Goal: Task Accomplishment & Management: Complete application form

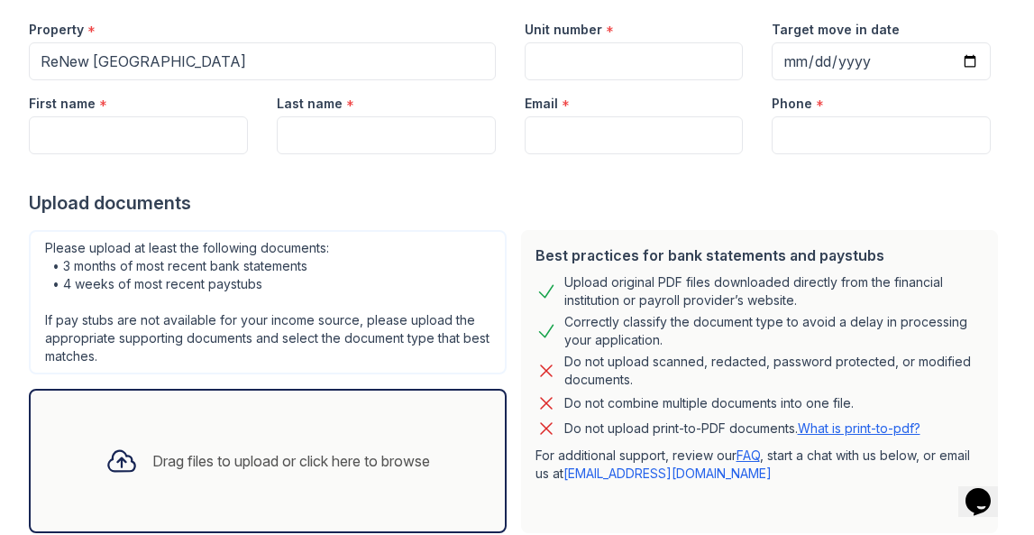
scroll to position [177, 0]
click at [410, 425] on div "Drag files to upload or click here to browse" at bounding box center [268, 461] width 478 height 144
click at [275, 418] on div "Drag files to upload or click here to browse" at bounding box center [268, 461] width 478 height 144
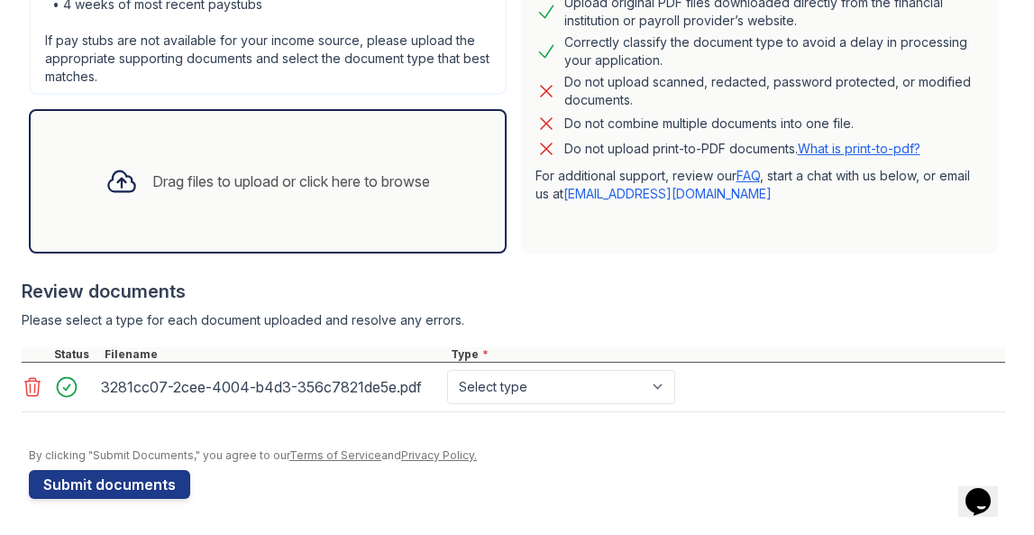
scroll to position [457, 0]
select select "bank_statement"
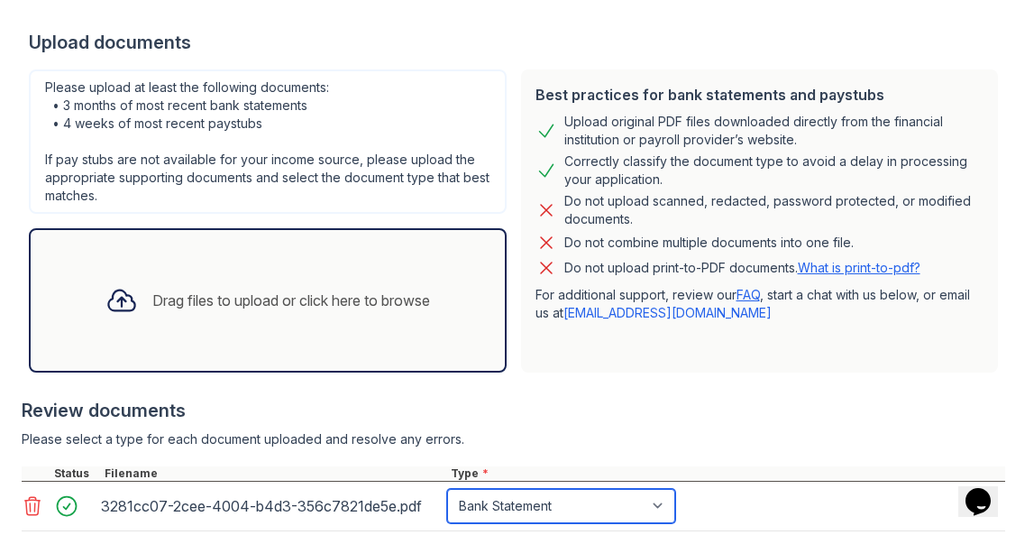
scroll to position [334, 0]
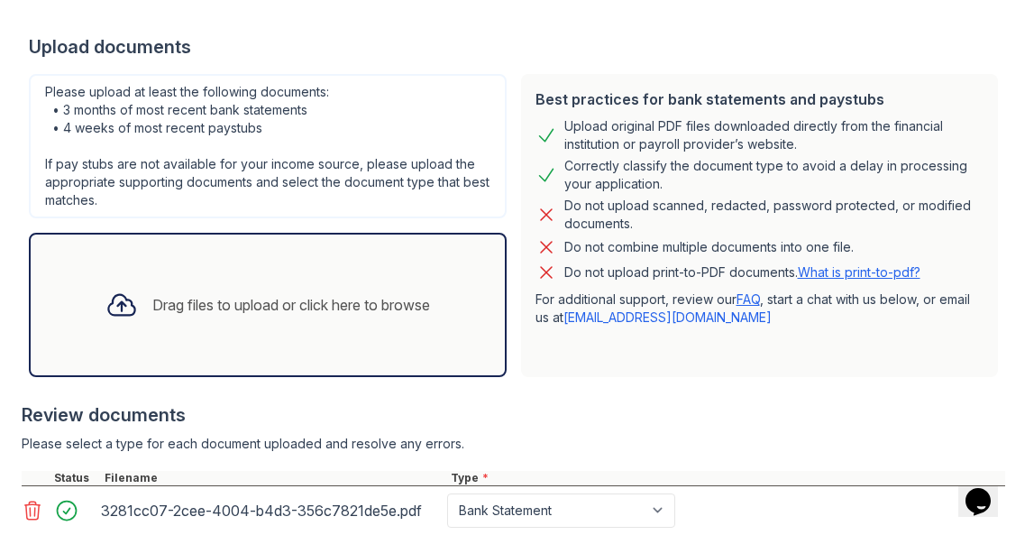
click at [379, 279] on div "Drag files to upload or click here to browse" at bounding box center [267, 304] width 353 height 61
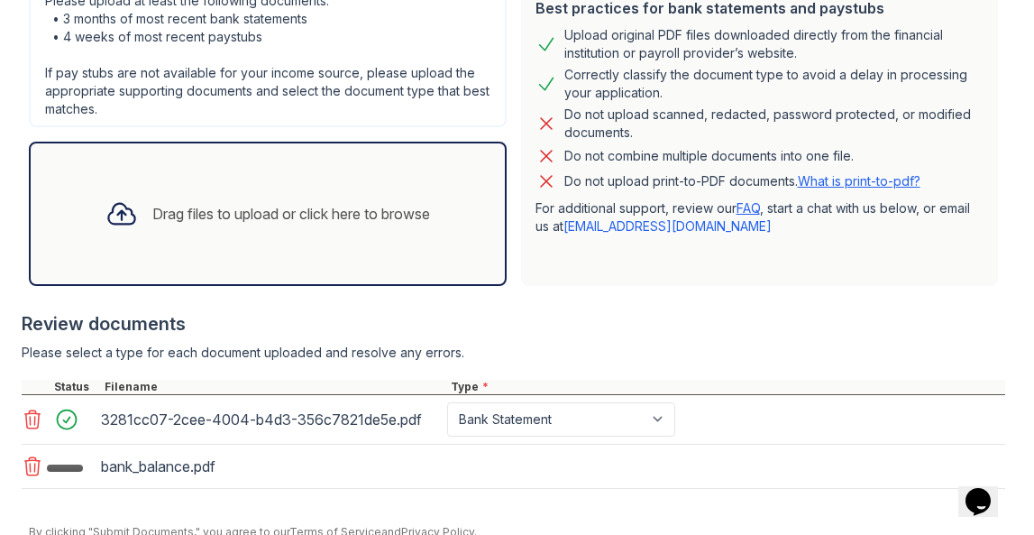
scroll to position [466, 0]
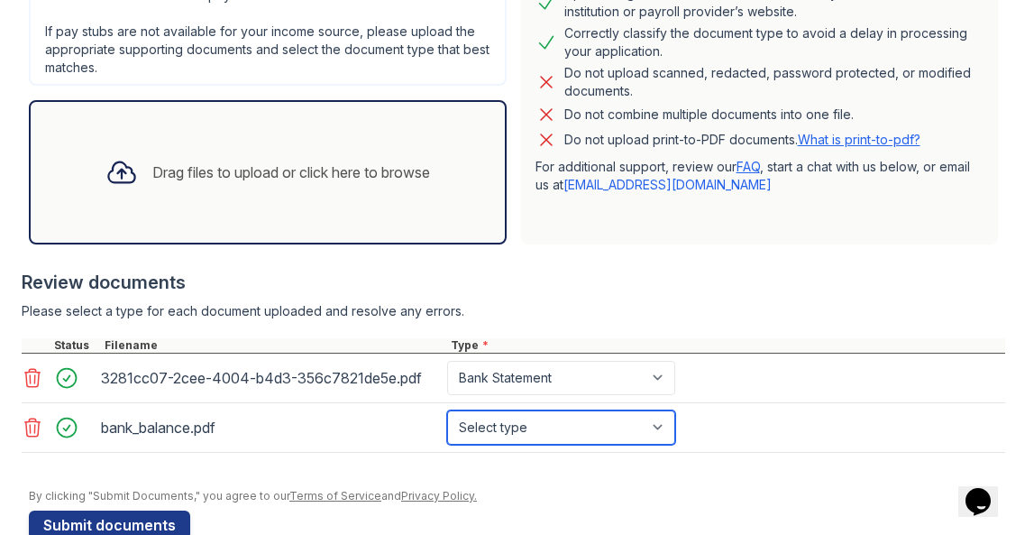
select select "bank_statement"
click at [387, 203] on div "Drag files to upload or click here to browse" at bounding box center [268, 172] width 478 height 144
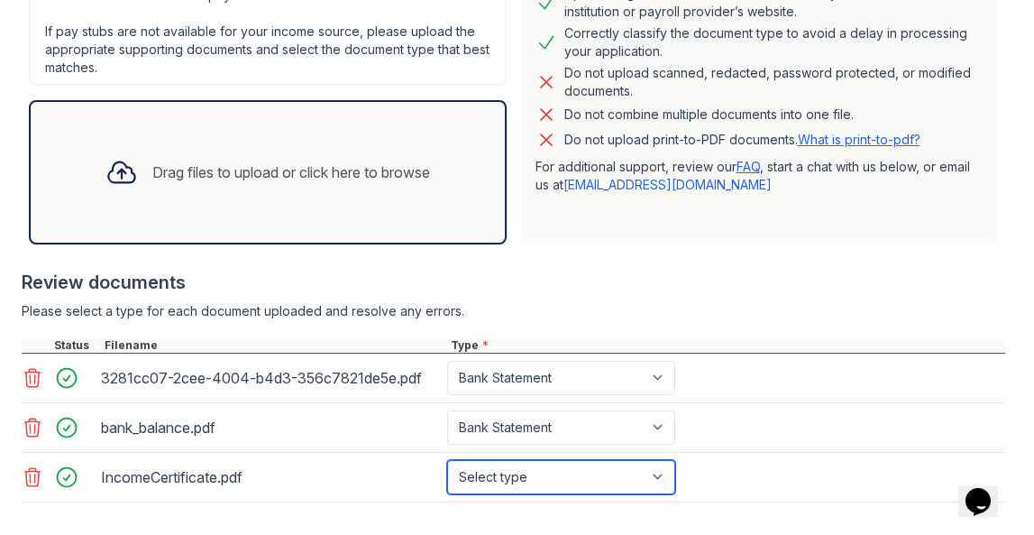
select select "tax_documents"
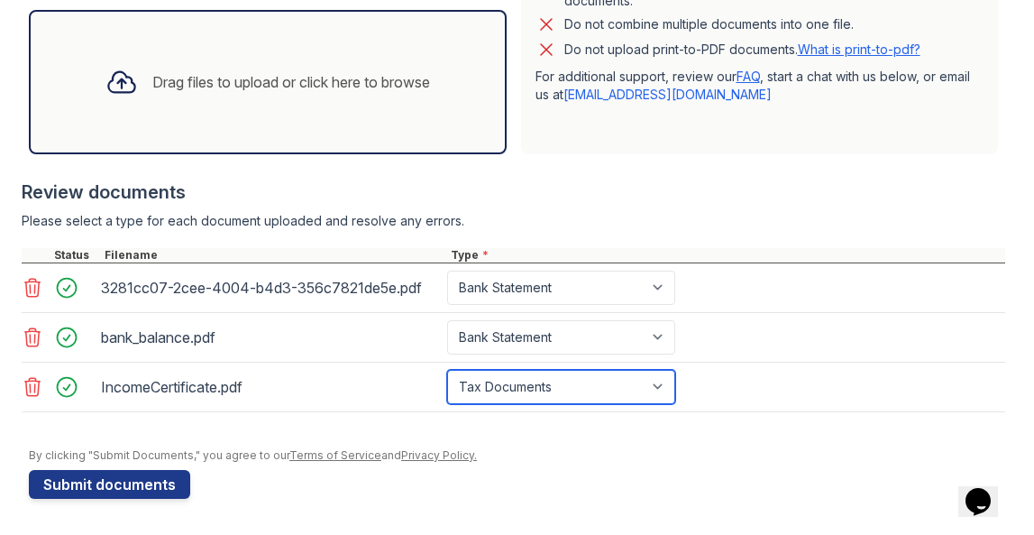
scroll to position [0, 0]
click at [338, 129] on div "Drag files to upload or click here to browse" at bounding box center [268, 82] width 478 height 144
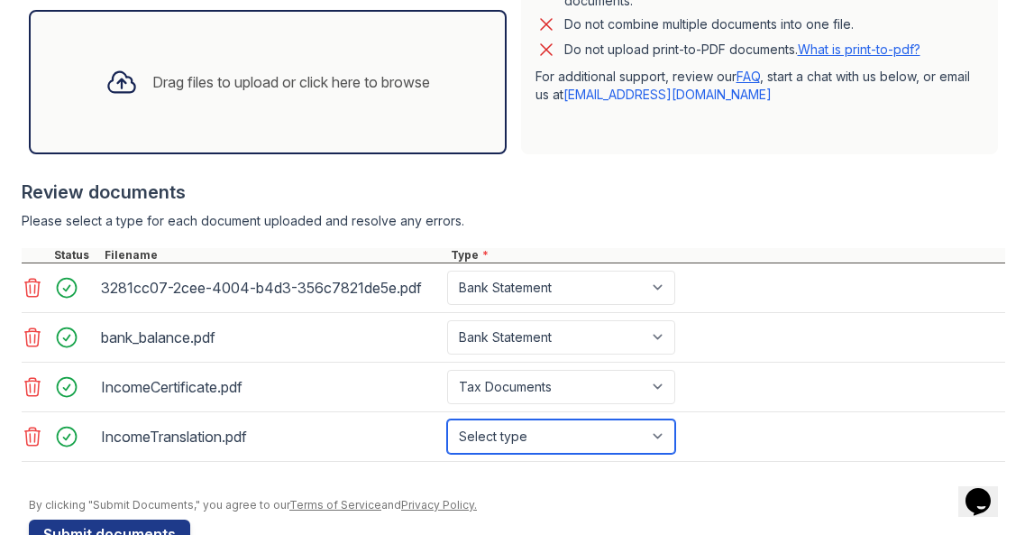
select select "tax_documents"
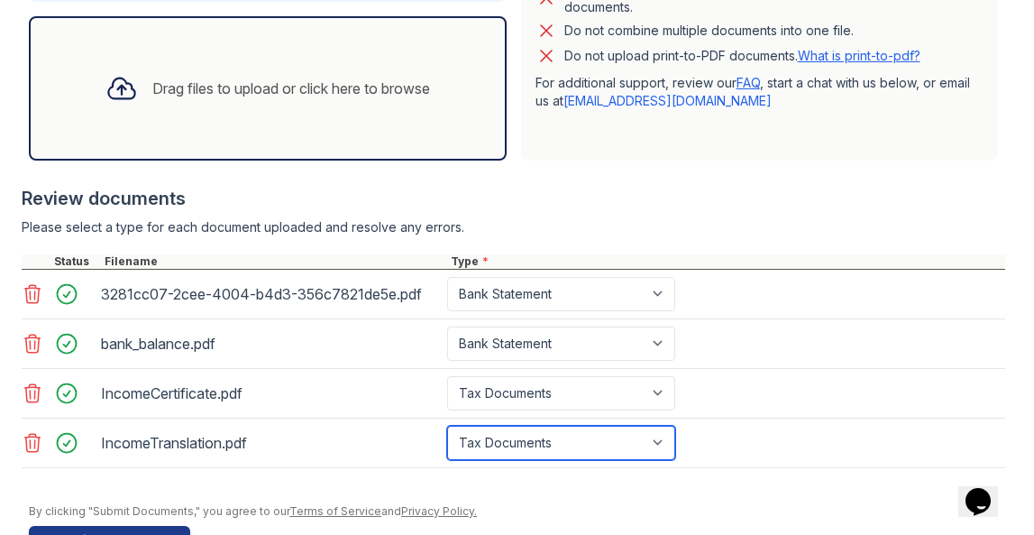
scroll to position [536, 0]
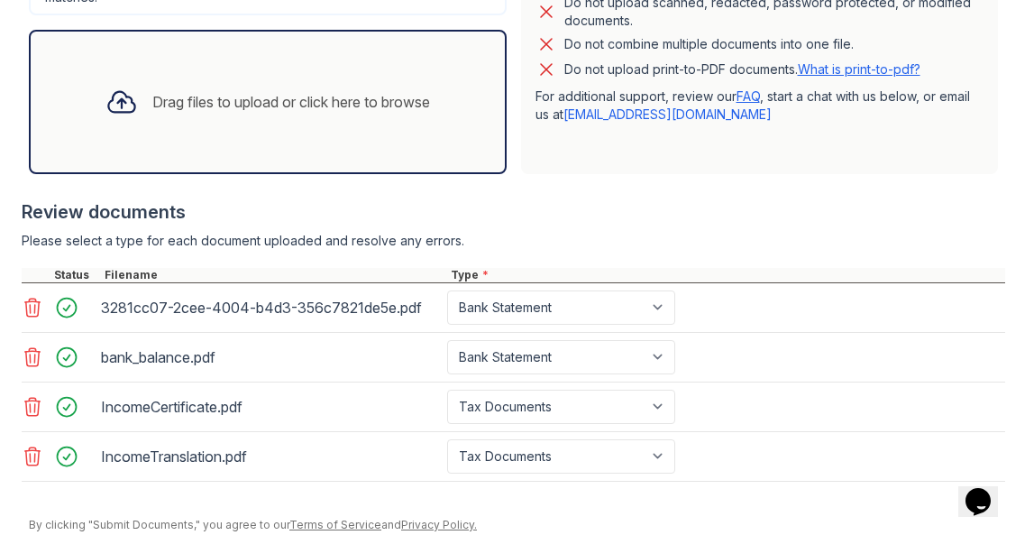
click at [431, 115] on div "Drag files to upload or click here to browse" at bounding box center [267, 101] width 353 height 61
click at [297, 170] on div "Drag files to upload or click here to browse" at bounding box center [268, 102] width 478 height 144
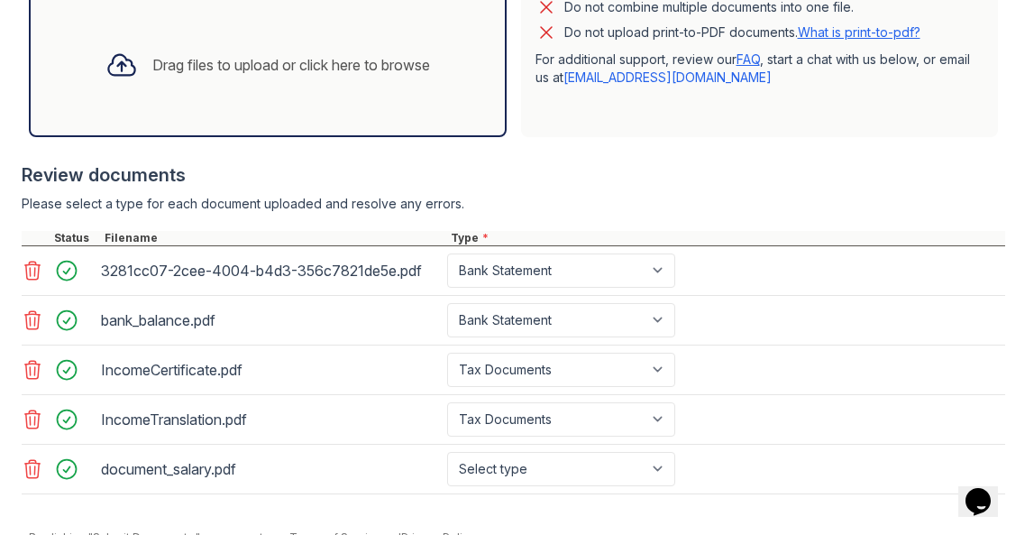
scroll to position [597, 0]
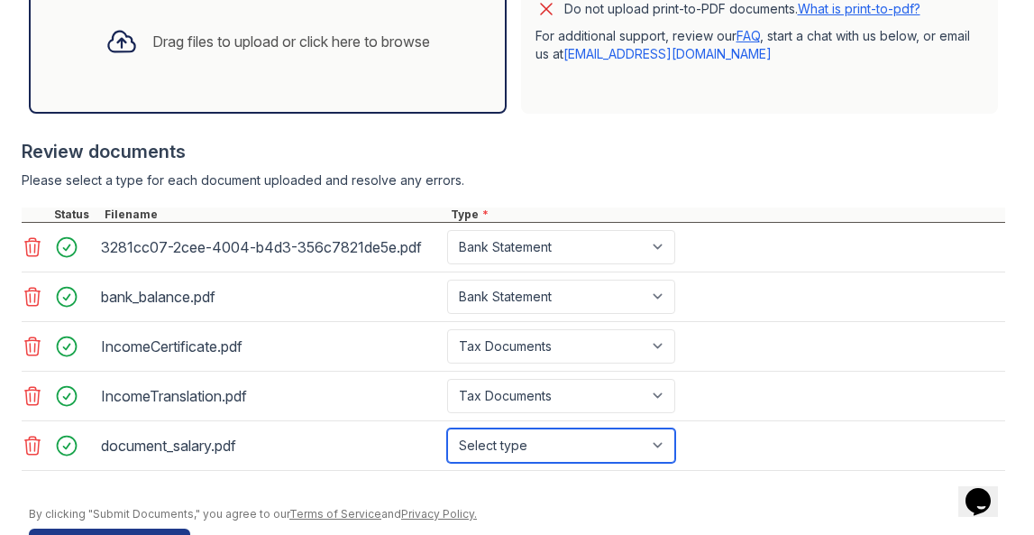
select select "paystub"
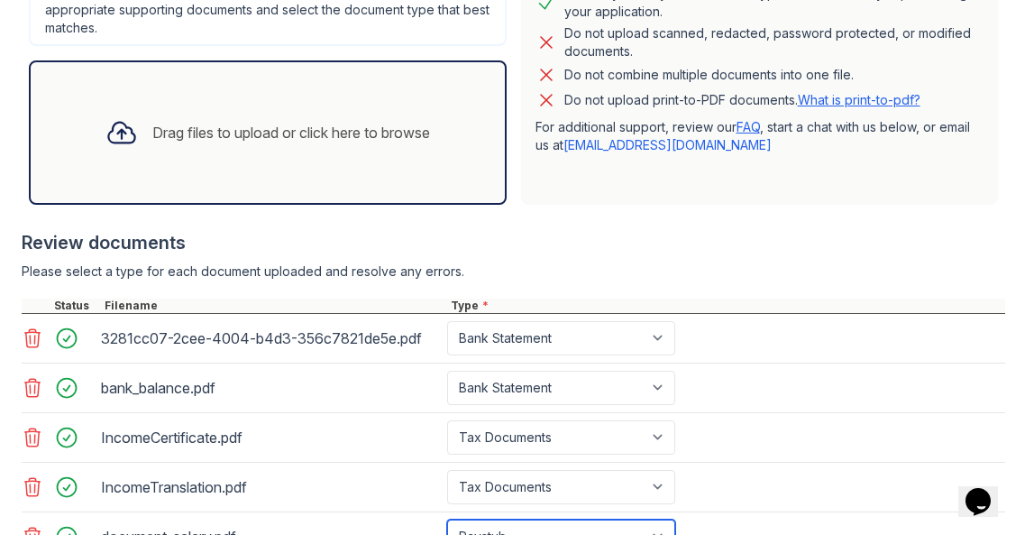
scroll to position [507, 0]
click at [368, 147] on div "Drag files to upload or click here to browse" at bounding box center [267, 131] width 353 height 61
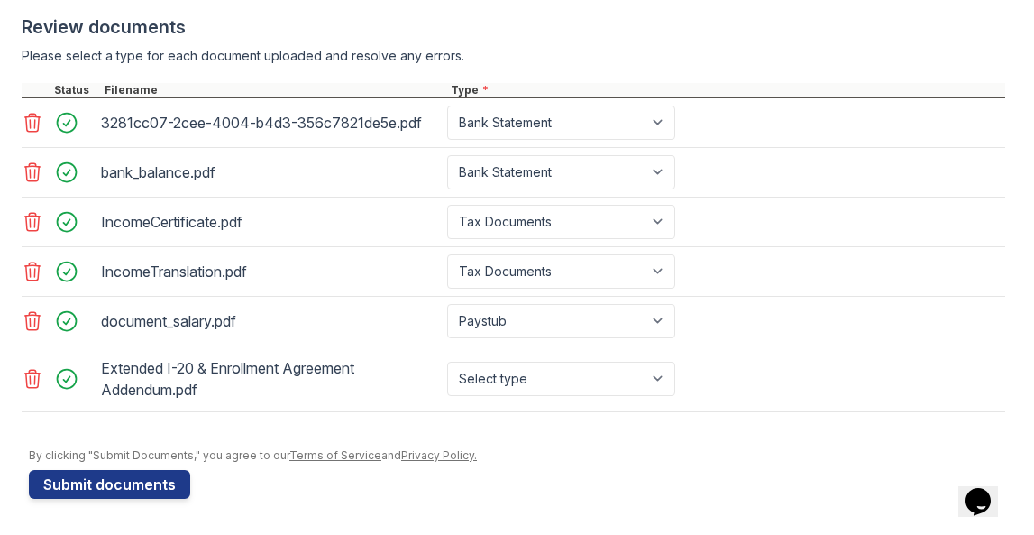
scroll to position [721, 0]
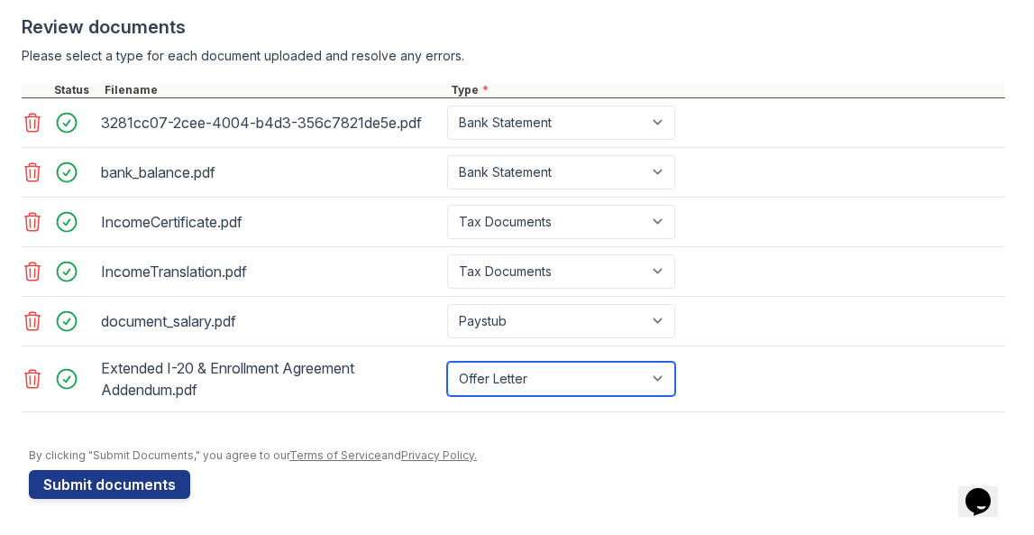
select select "other"
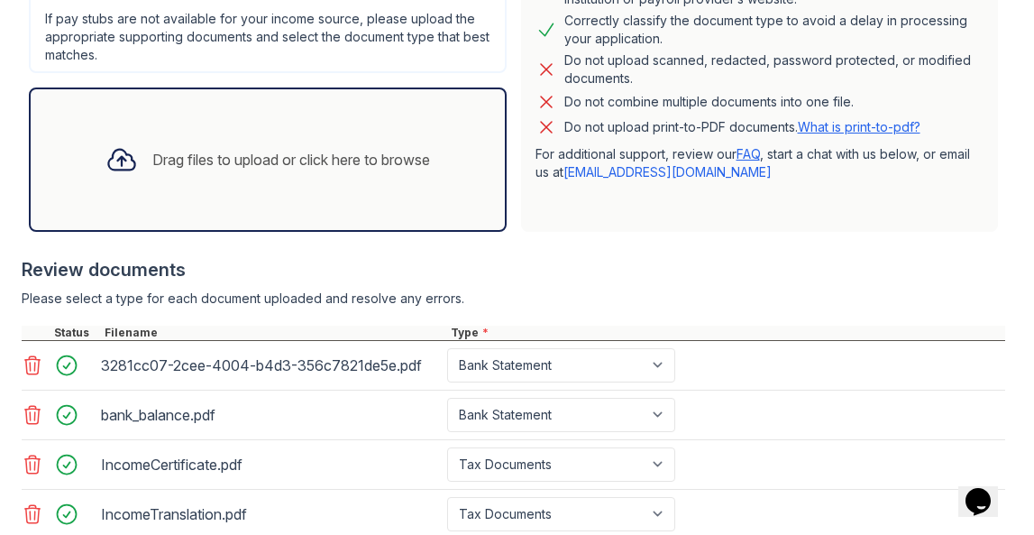
scroll to position [461, 0]
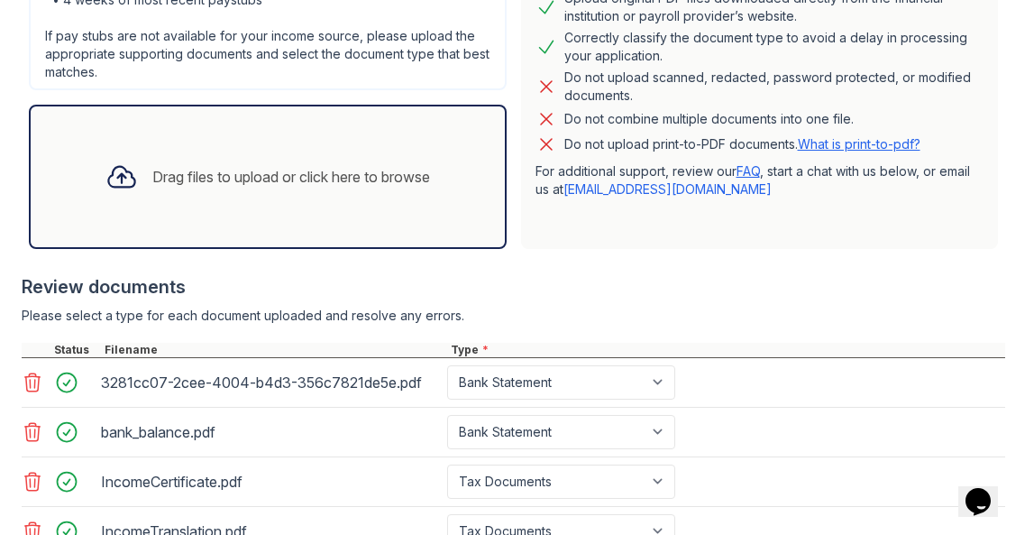
click at [262, 190] on div "Drag files to upload or click here to browse" at bounding box center [267, 176] width 353 height 61
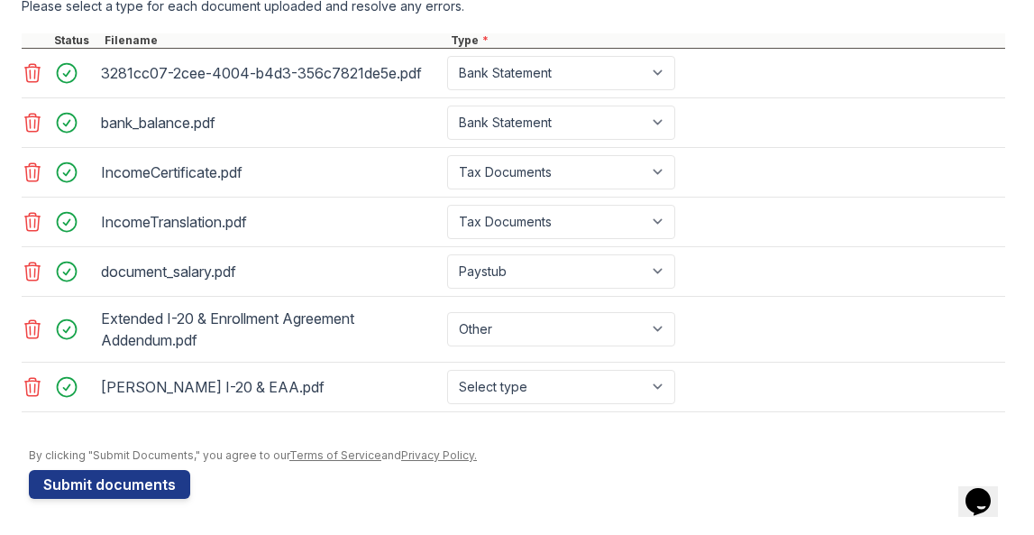
scroll to position [771, 0]
select select "other"
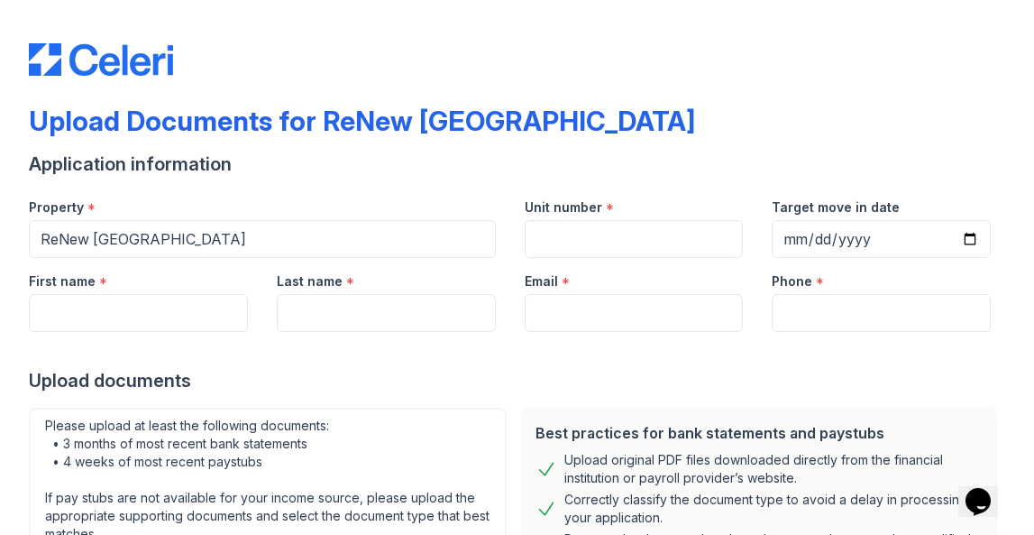
scroll to position [0, 0]
click at [183, 249] on input "ReNew [GEOGRAPHIC_DATA]" at bounding box center [262, 239] width 467 height 38
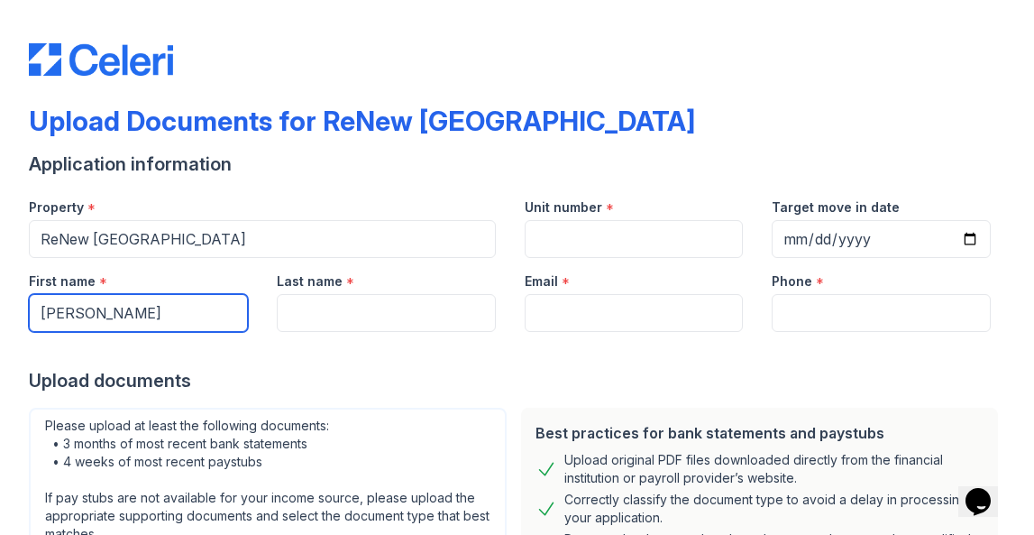
type input "[PERSON_NAME]"
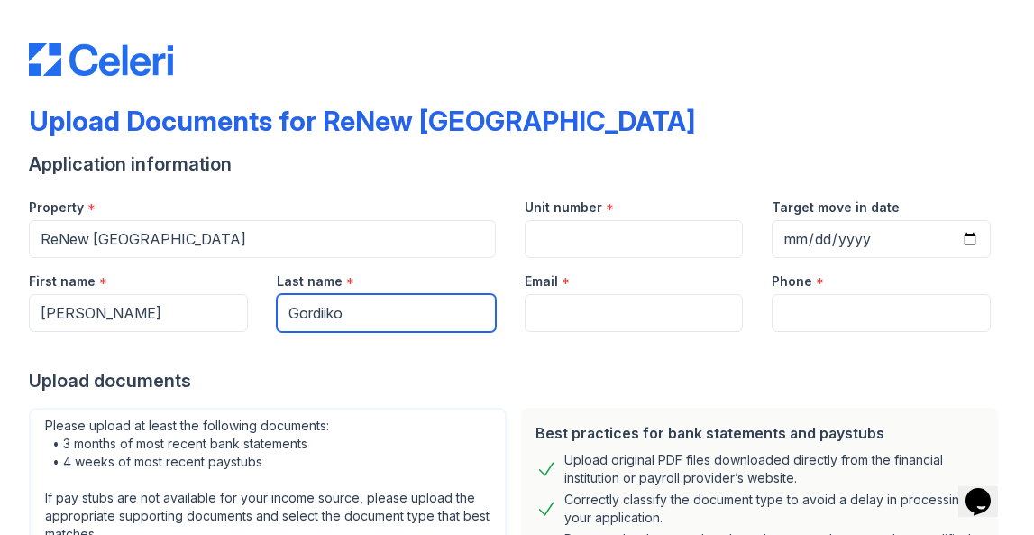
type input "Gordiiko"
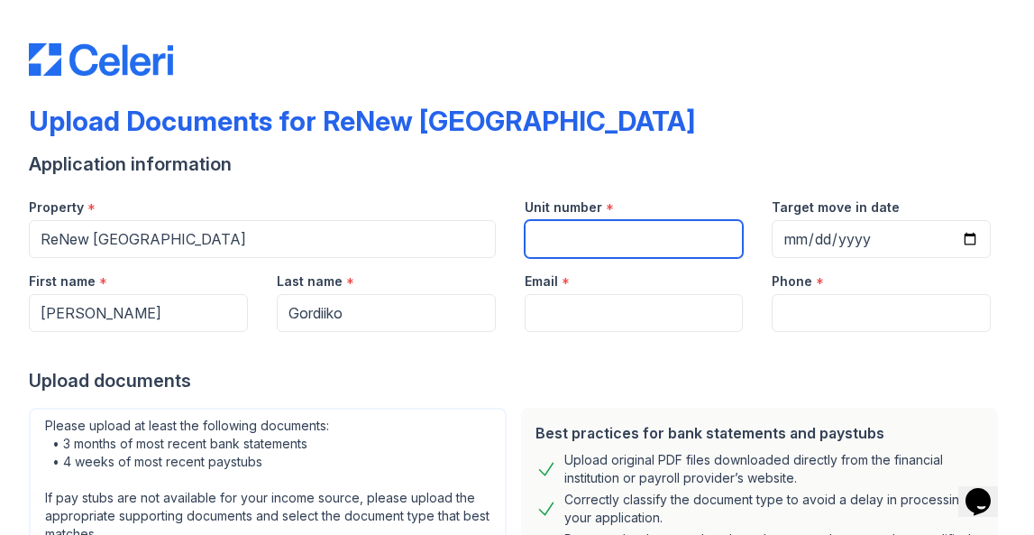
click at [635, 236] on input "Unit number" at bounding box center [634, 239] width 219 height 38
type input "2V"
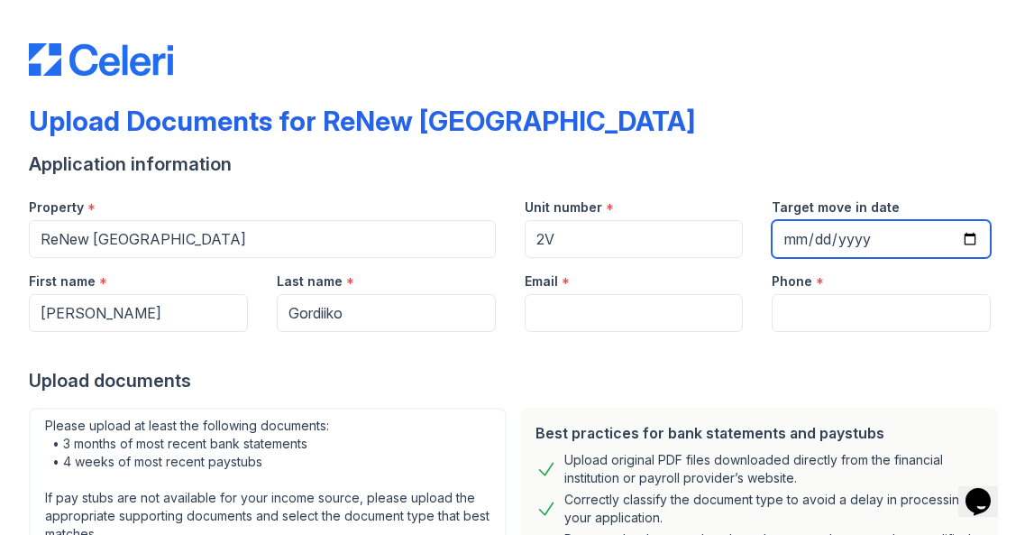
click at [800, 236] on input "Target move in date" at bounding box center [881, 239] width 219 height 38
type input "[DATE]"
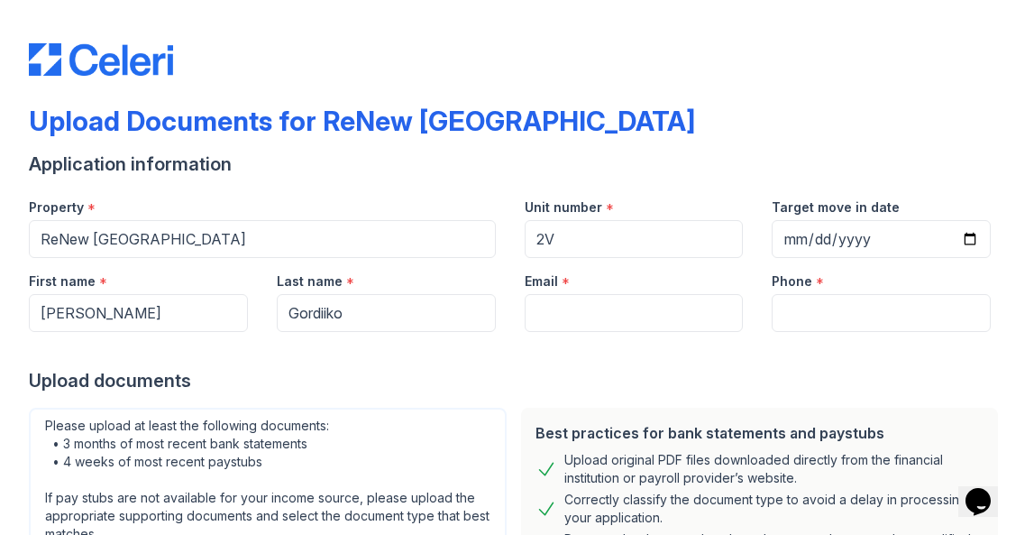
click at [983, 267] on div "Phone *" at bounding box center [881, 276] width 219 height 36
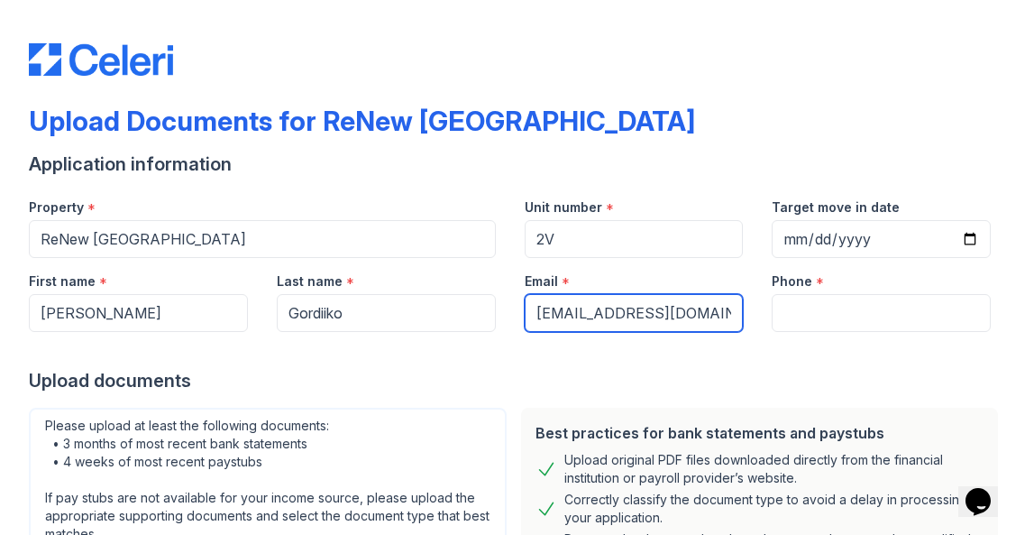
type input "[EMAIL_ADDRESS][DOMAIN_NAME]"
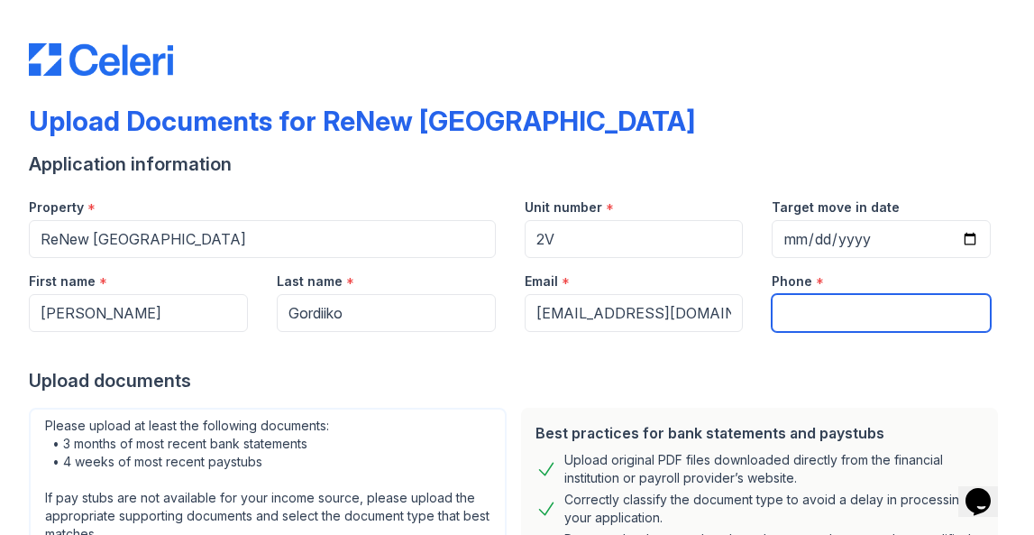
type input "8"
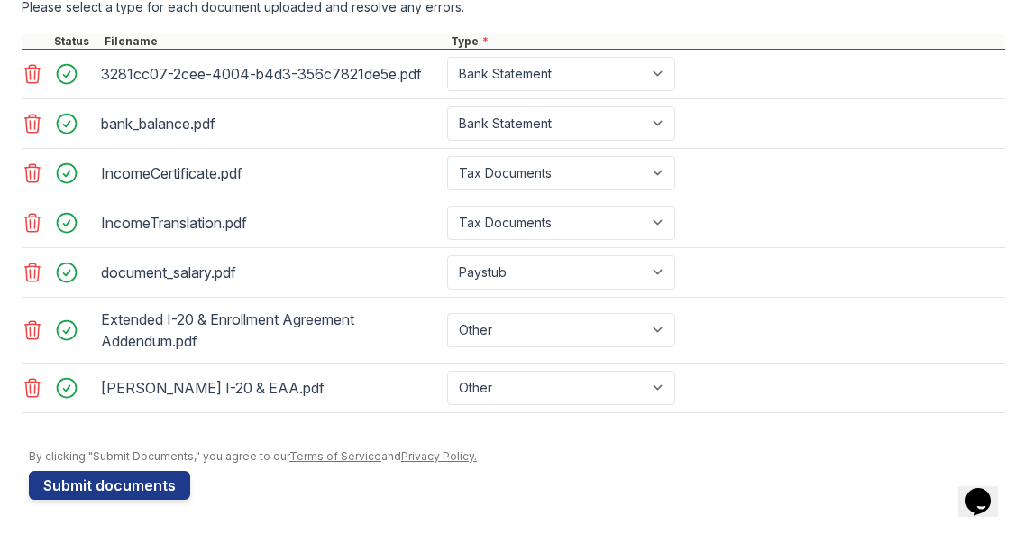
scroll to position [771, 0]
type input "6199867987"
click at [134, 489] on button "Submit documents" at bounding box center [109, 484] width 161 height 29
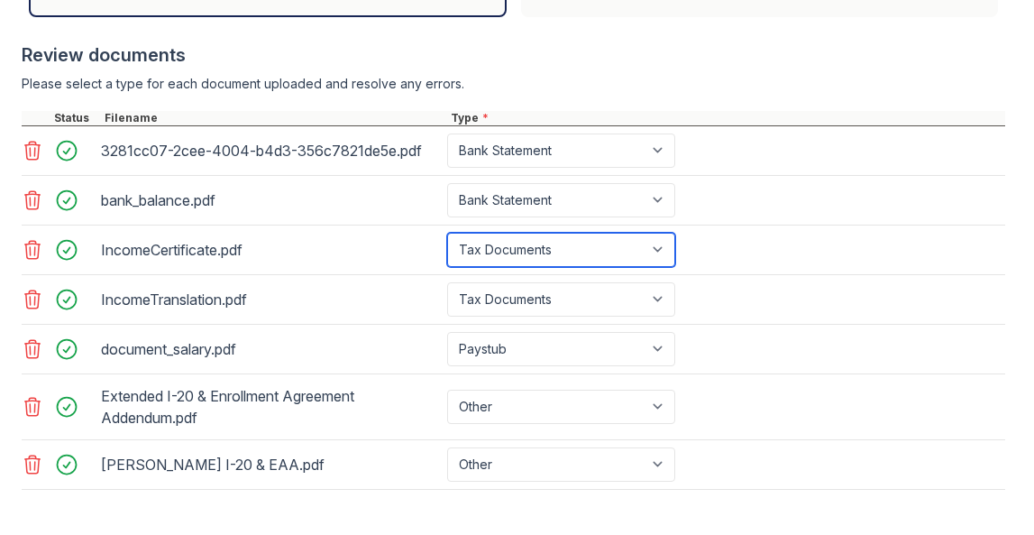
scroll to position [770, 0]
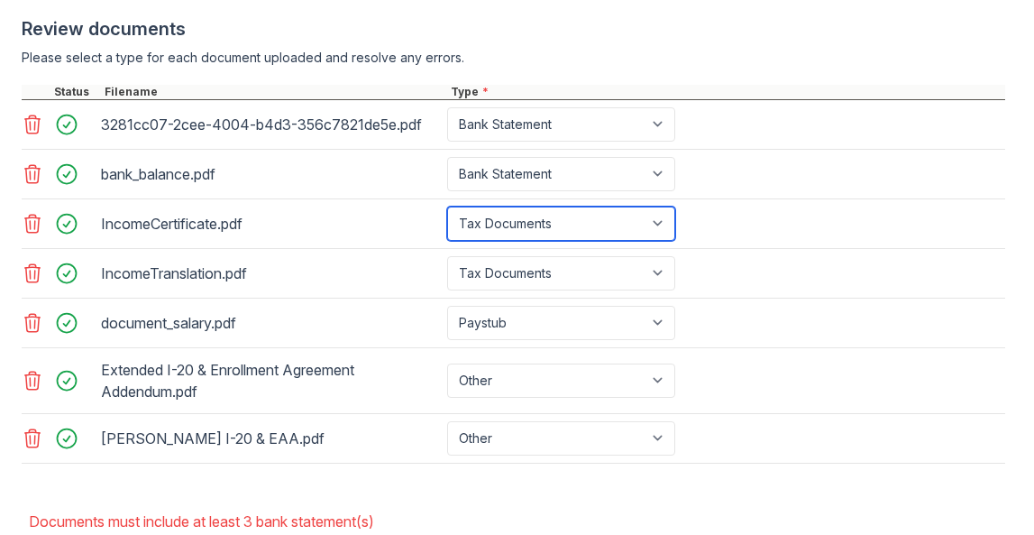
select select "bank_statement"
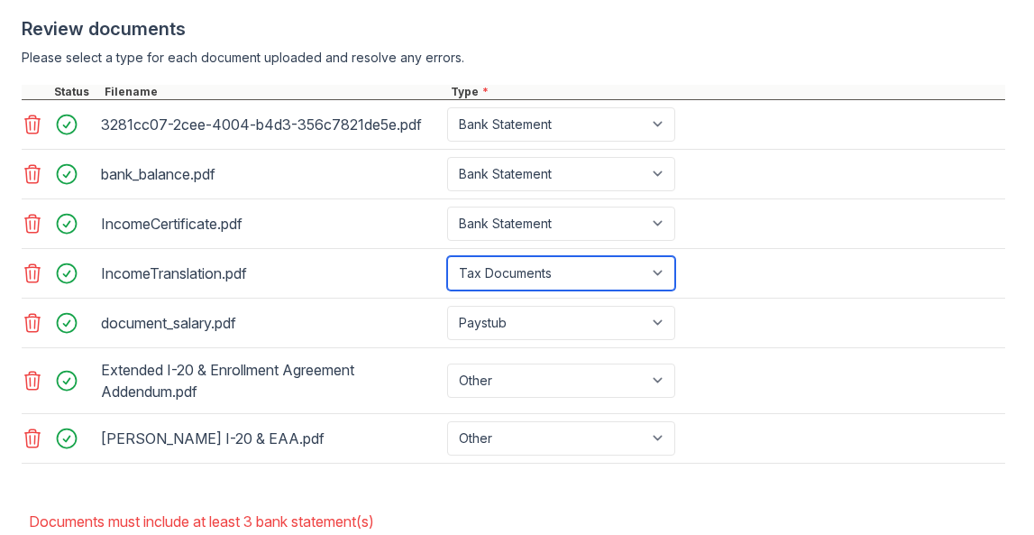
select select "bank_statement"
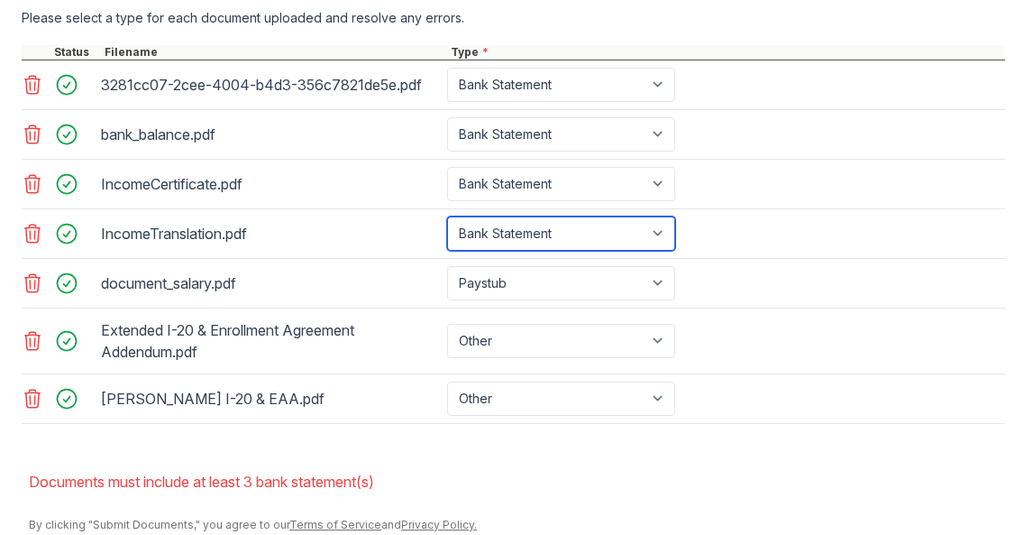
scroll to position [813, 0]
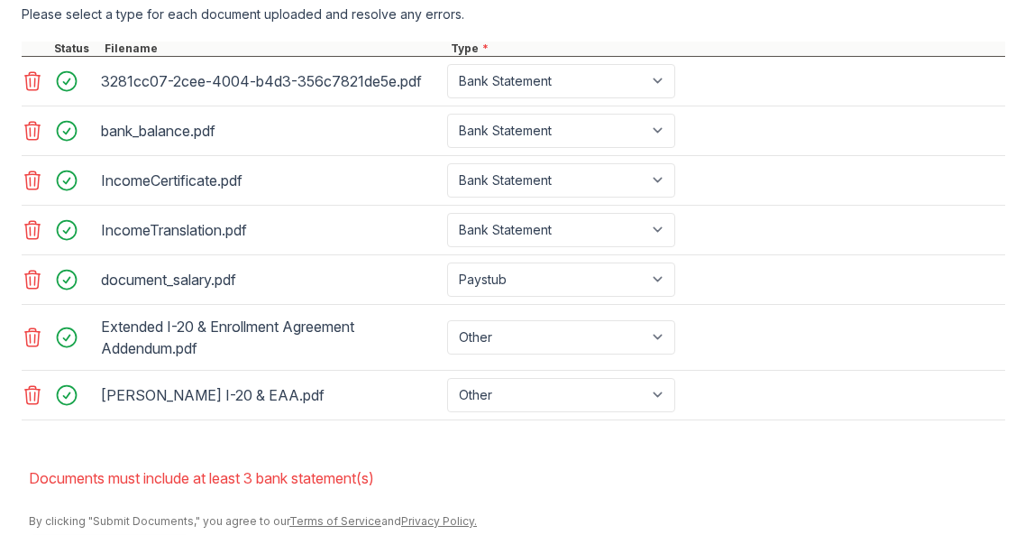
click at [790, 231] on div "IncomeTranslation.pdf Paystub Bank Statement Offer Letter Tax Documents Benefit…" at bounding box center [513, 231] width 983 height 50
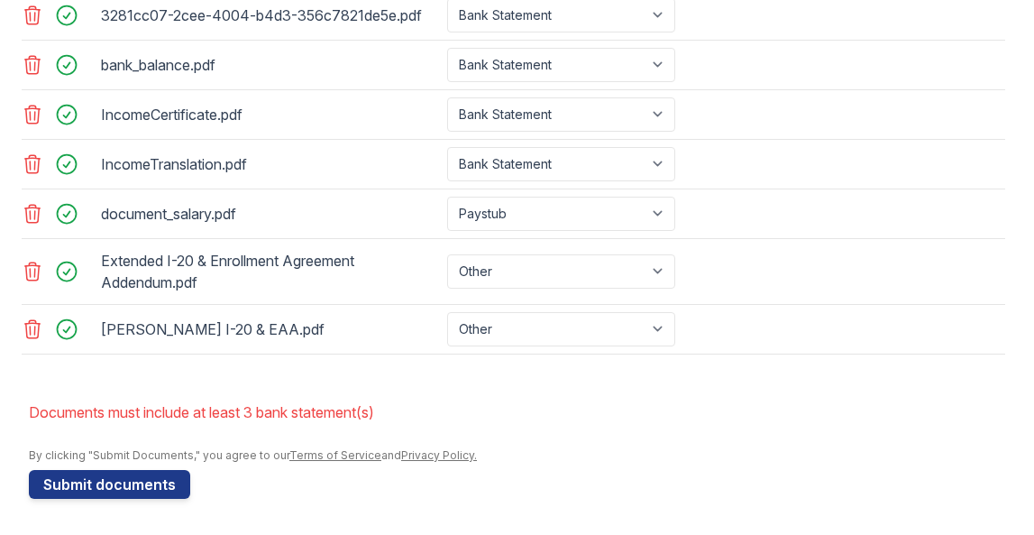
scroll to position [879, 0]
click at [138, 485] on button "Submit documents" at bounding box center [109, 484] width 161 height 29
